Goal: Check status: Check status

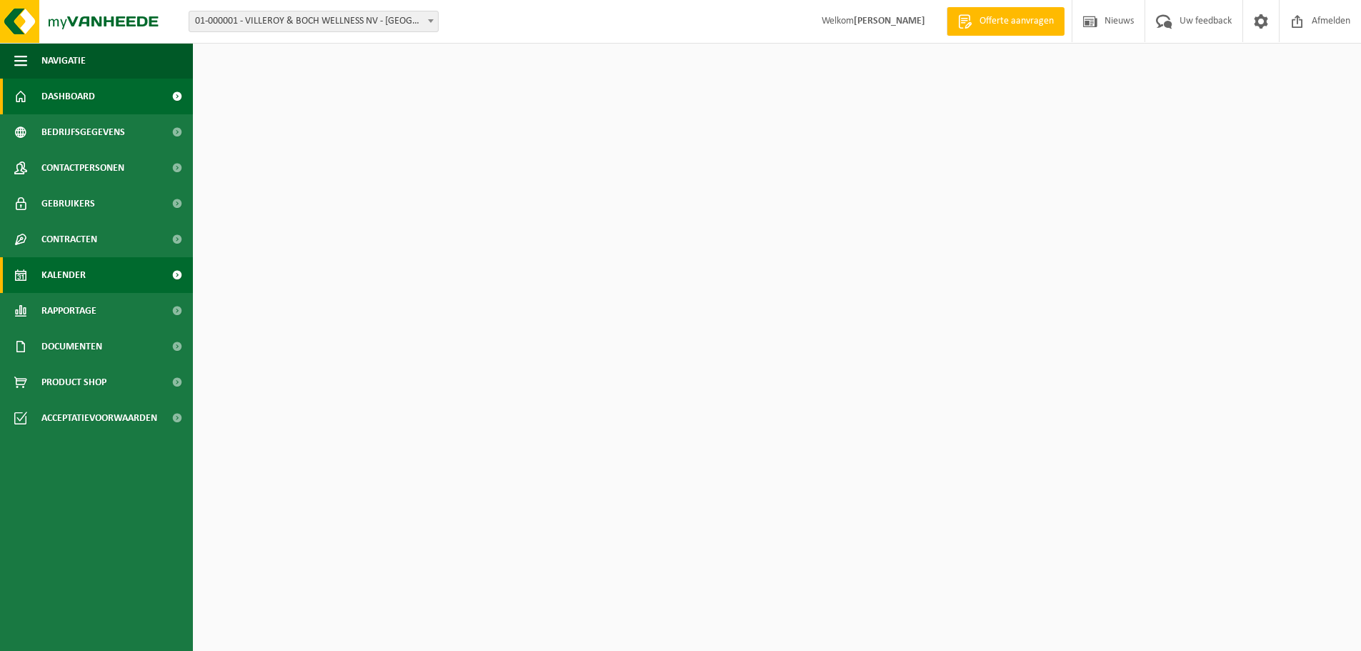
click at [106, 284] on link "Kalender" at bounding box center [96, 275] width 193 height 36
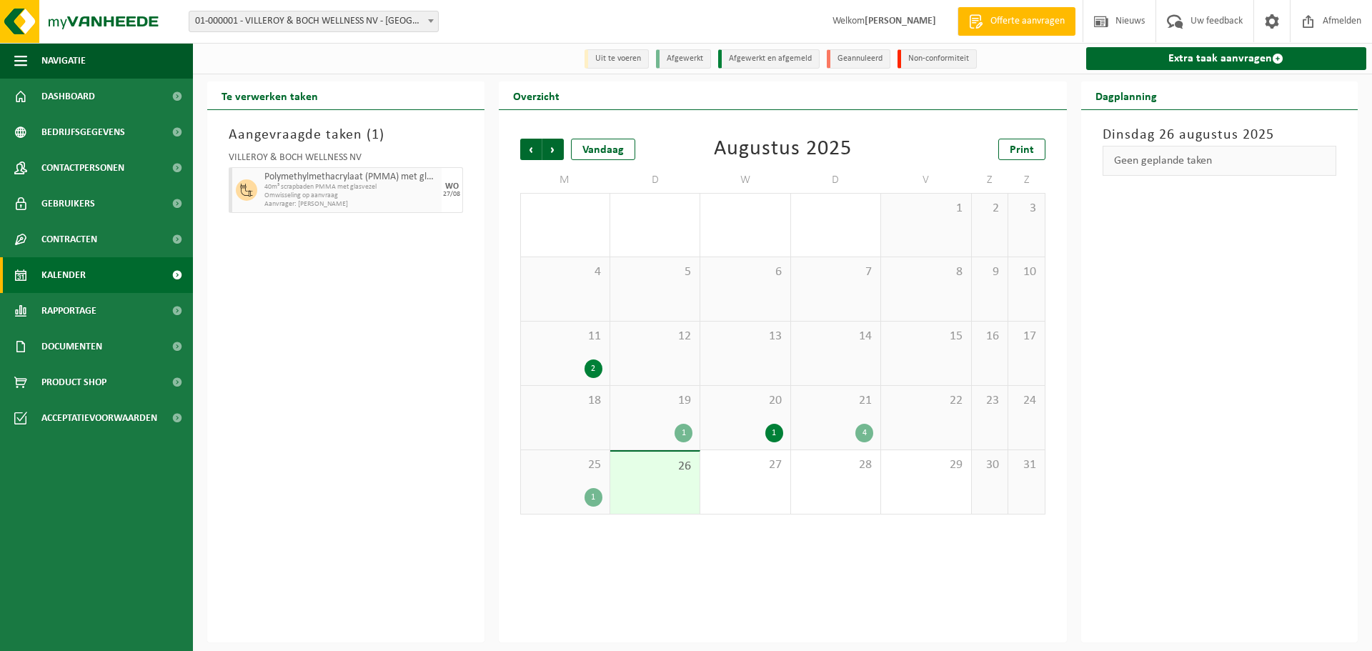
click at [650, 494] on div "26" at bounding box center [654, 483] width 89 height 62
click at [595, 476] on div "25 1" at bounding box center [565, 482] width 89 height 64
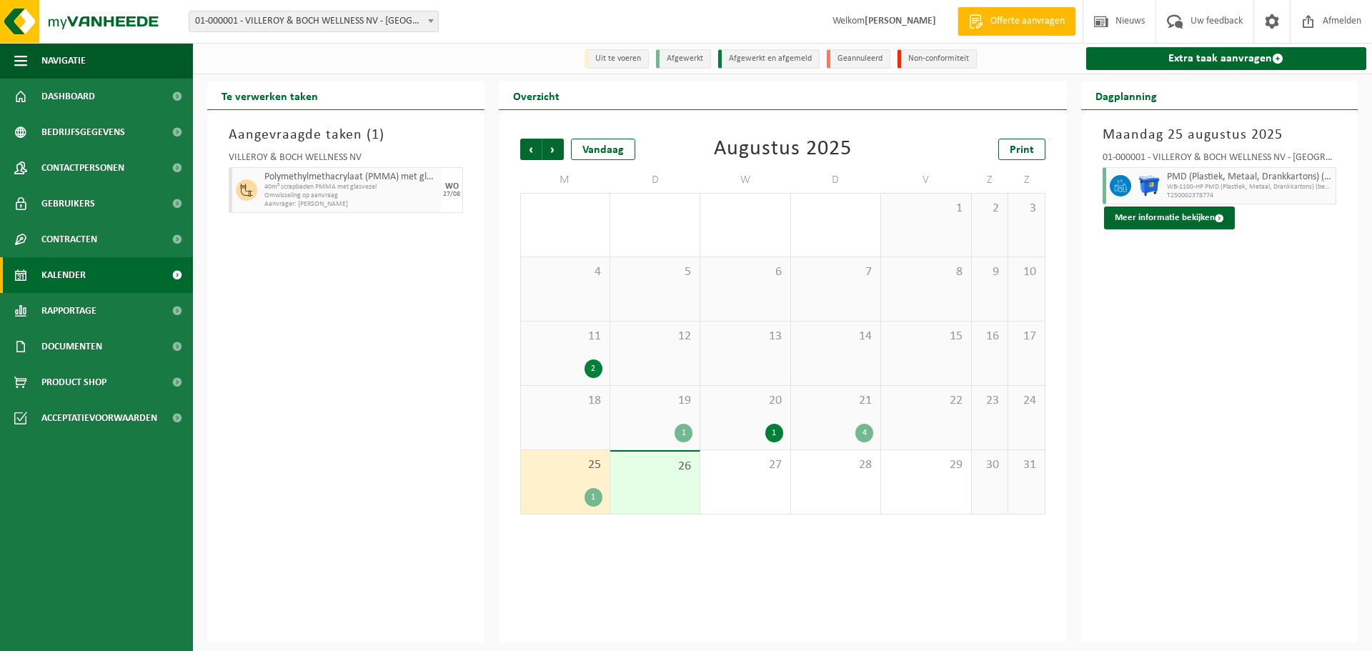
click at [658, 486] on div "26" at bounding box center [654, 483] width 89 height 62
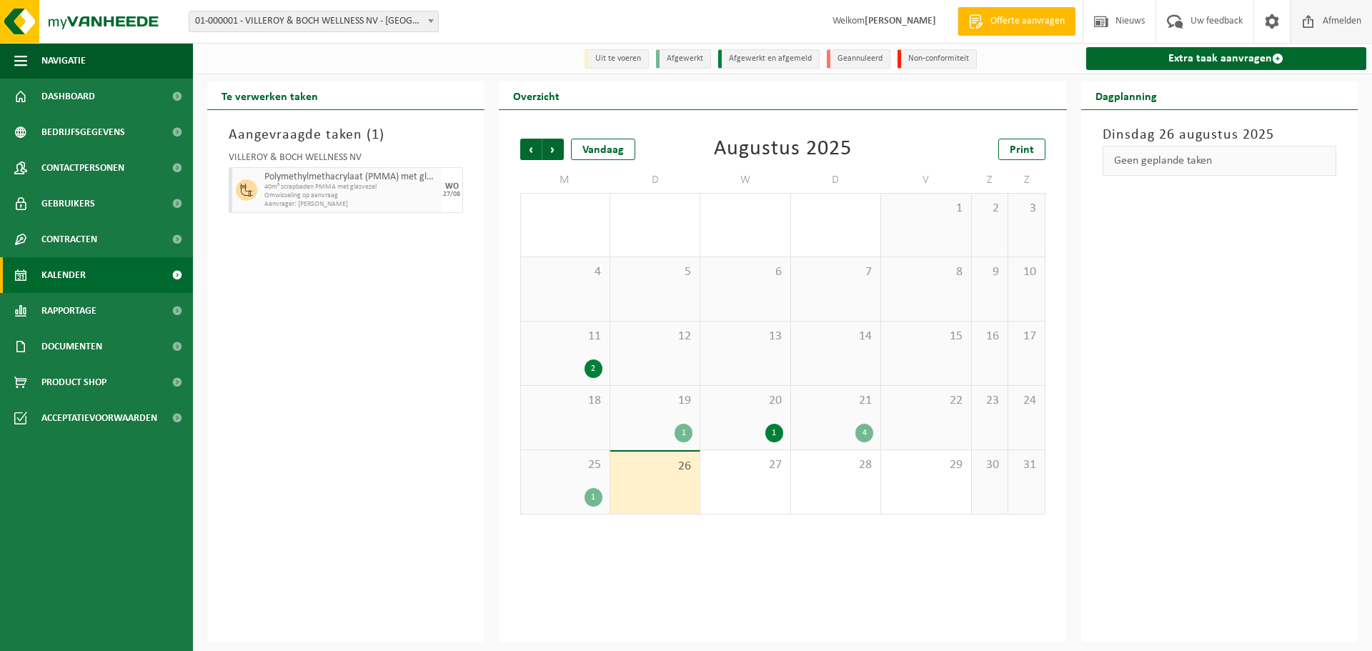
click at [1316, 24] on span at bounding box center [1308, 21] width 21 height 42
